Goal: Transaction & Acquisition: Purchase product/service

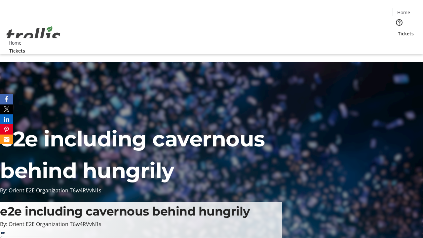
click at [397, 30] on span "Tickets" at bounding box center [405, 33] width 16 height 7
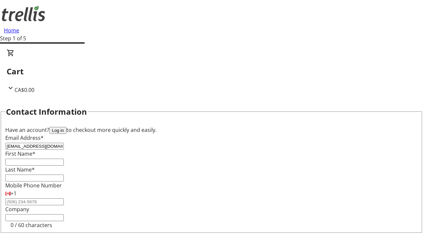
type input "[EMAIL_ADDRESS][DOMAIN_NAME]"
type input "Brayan"
type input "Keeling"
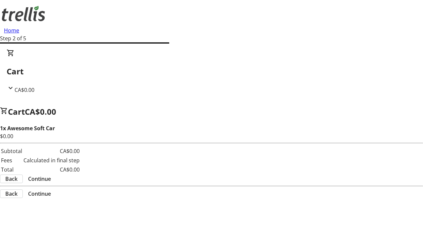
click at [51, 175] on span "Continue" at bounding box center [39, 179] width 23 height 8
